Goal: Information Seeking & Learning: Learn about a topic

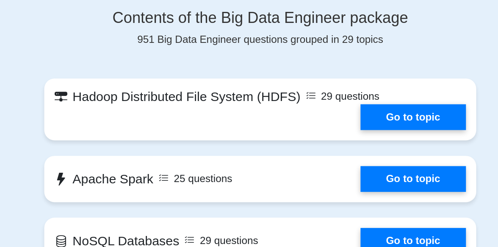
scroll to position [402, 0]
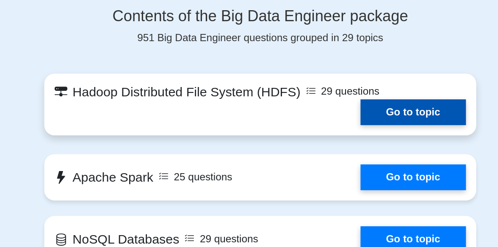
click at [363, 132] on link "Go to topic" at bounding box center [349, 140] width 69 height 17
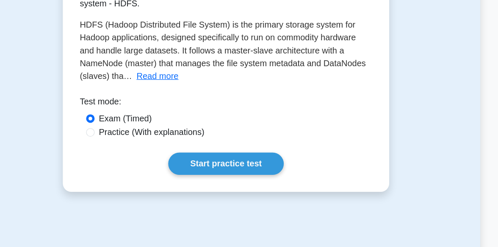
scroll to position [177, 0]
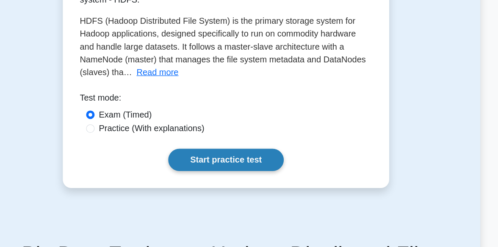
click at [251, 182] on link "Start practice test" at bounding box center [249, 177] width 92 height 18
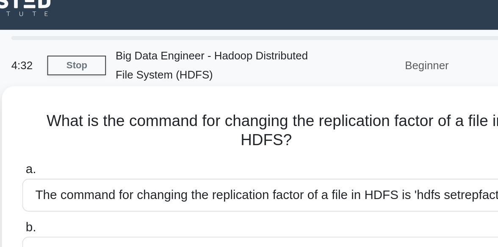
scroll to position [11, 0]
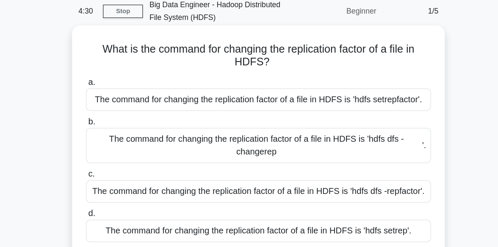
click at [200, 111] on div "The command for changing the replication factor of a file in HDFS is 'hdfs setr…" at bounding box center [249, 106] width 274 height 18
click at [112, 95] on input "a. The command for changing the replication factor of a file in HDFS is 'hdfs s…" at bounding box center [112, 92] width 0 height 6
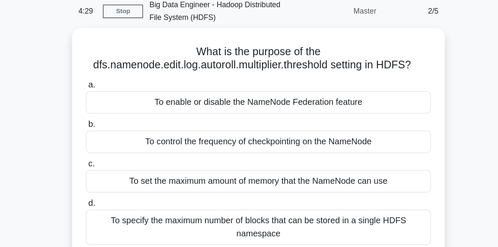
scroll to position [0, 0]
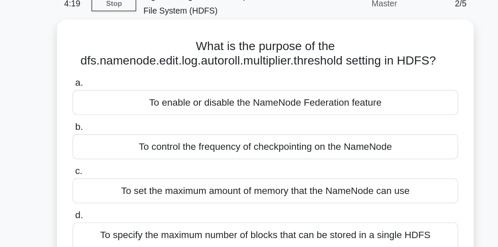
click at [222, 123] on div "To enable or disable the NameNode Federation feature" at bounding box center [249, 117] width 274 height 18
click at [112, 105] on input "a. To enable or disable the NameNode Federation feature" at bounding box center [112, 103] width 0 height 6
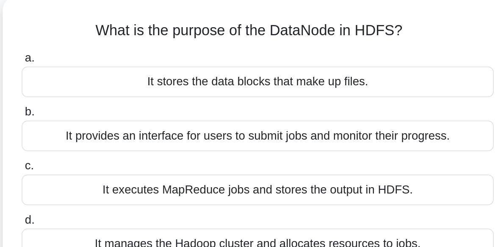
scroll to position [28, 0]
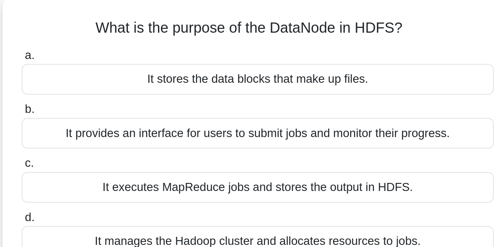
click at [211, 80] on div "It stores the data blocks that make up files." at bounding box center [249, 78] width 274 height 18
click at [112, 67] on input "a. It stores the data blocks that make up files." at bounding box center [112, 65] width 0 height 6
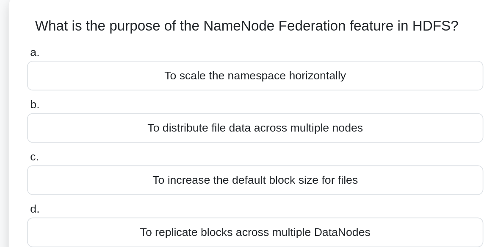
scroll to position [58, 0]
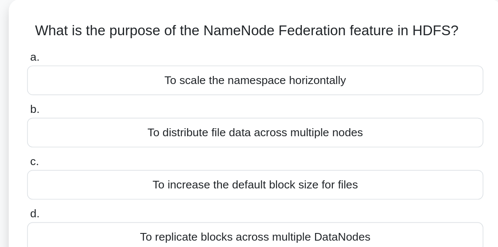
click at [217, 51] on div "To scale the namespace horizontally" at bounding box center [249, 48] width 274 height 18
click at [112, 37] on input "a. To scale the namespace horizontally" at bounding box center [112, 35] width 0 height 6
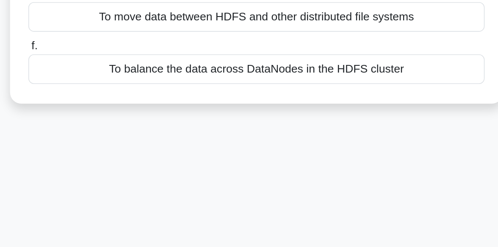
scroll to position [128, 0]
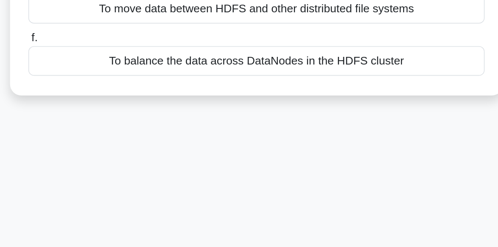
click at [218, 130] on div "To balance the data across DataNodes in the HDFS cluster" at bounding box center [249, 135] width 274 height 18
click at [112, 124] on input "f. To balance the data across DataNodes in the HDFS cluster" at bounding box center [112, 121] width 0 height 6
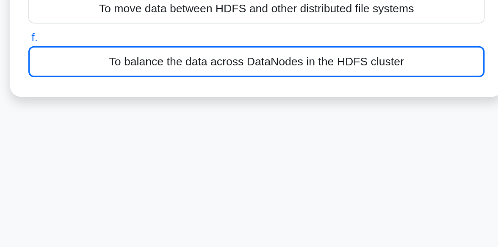
click at [218, 130] on div "To balance the data across DataNodes in the HDFS cluster" at bounding box center [249, 135] width 274 height 19
click at [112, 124] on input "f. To balance the data across DataNodes in the HDFS cluster" at bounding box center [112, 121] width 0 height 6
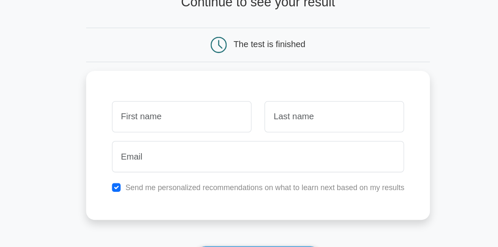
scroll to position [47, 0]
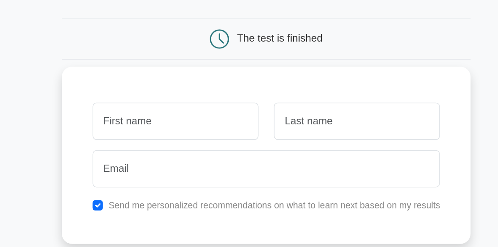
click at [188, 111] on input "text" at bounding box center [189, 106] width 110 height 25
type input "manohar"
drag, startPoint x: 307, startPoint y: 121, endPoint x: 283, endPoint y: 104, distance: 29.6
click at [283, 104] on div "manohar Send me personalized recommendations on what to learn next based on my …" at bounding box center [249, 128] width 271 height 117
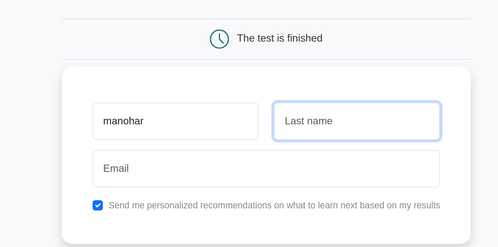
click at [283, 104] on input "text" at bounding box center [309, 106] width 110 height 25
type input "k"
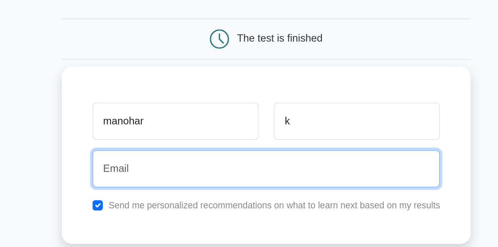
click at [167, 139] on input "email" at bounding box center [249, 137] width 230 height 25
type input "manoharmanohar2003@gmail.com"
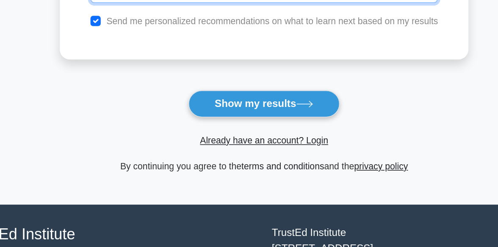
scroll to position [115, 0]
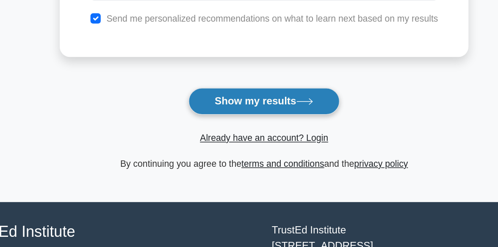
click at [235, 151] on button "Show my results" at bounding box center [249, 150] width 100 height 18
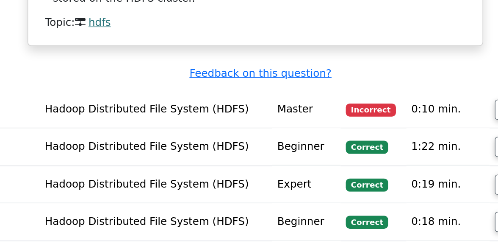
scroll to position [960, 0]
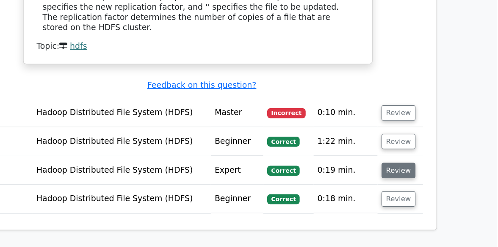
click at [408, 157] on button "Review" at bounding box center [414, 163] width 29 height 13
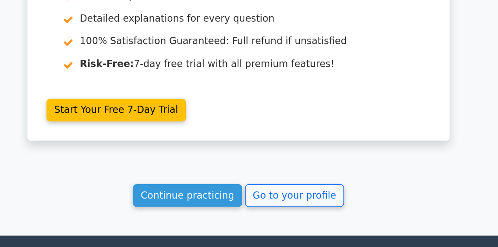
scroll to position [1637, 0]
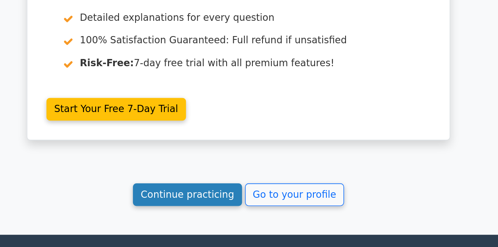
click at [227, 202] on link "Continue practicing" at bounding box center [213, 210] width 78 height 16
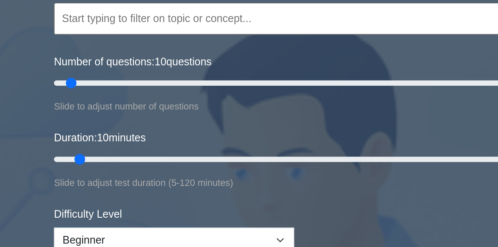
scroll to position [81, 0]
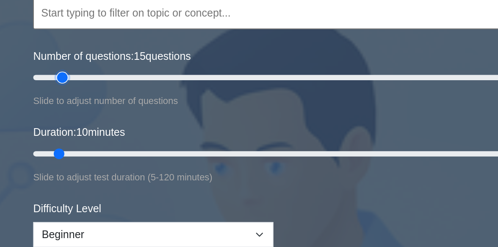
drag, startPoint x: 107, startPoint y: 59, endPoint x: 114, endPoint y: 59, distance: 6.4
type input "15"
click at [114, 59] on input "Number of questions: 15 questions" at bounding box center [249, 60] width 308 height 10
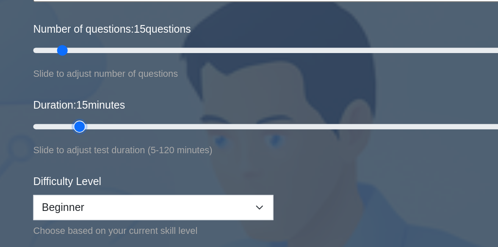
drag, startPoint x: 111, startPoint y: 109, endPoint x: 122, endPoint y: 109, distance: 11.0
type input "15"
click at [122, 109] on input "Duration: 15 minutes" at bounding box center [249, 109] width 308 height 10
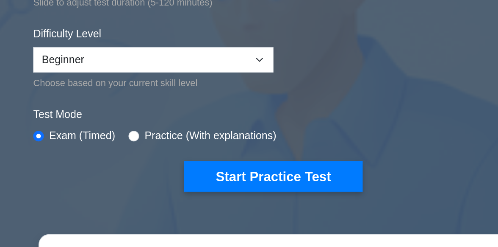
scroll to position [115, 0]
click at [163, 177] on div "Practice (With explanations)" at bounding box center [203, 176] width 94 height 10
click at [157, 173] on input "radio" at bounding box center [159, 175] width 7 height 7
radio input "true"
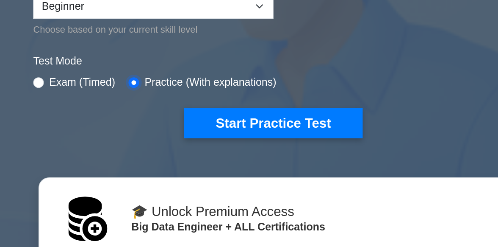
scroll to position [149, 0]
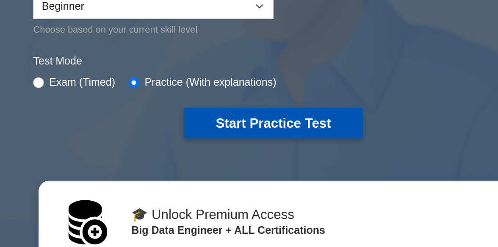
click at [258, 167] on button "Start Practice Test" at bounding box center [249, 167] width 114 height 19
